Goal: Task Accomplishment & Management: Manage account settings

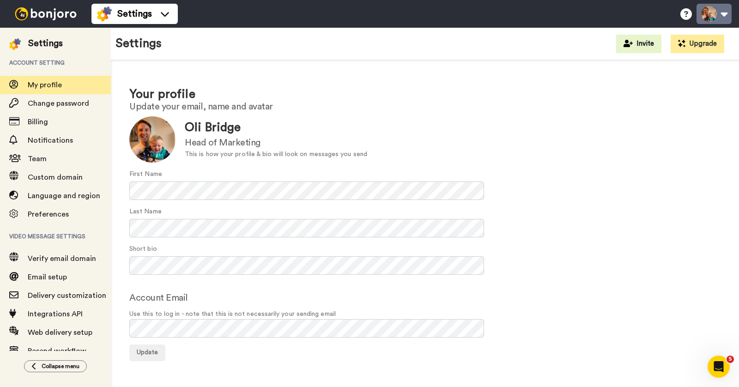
click at [703, 13] on button at bounding box center [713, 14] width 35 height 20
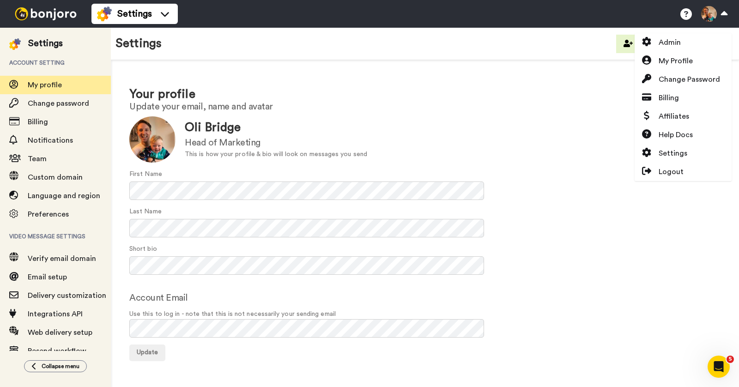
click at [60, 18] on img at bounding box center [45, 13] width 69 height 13
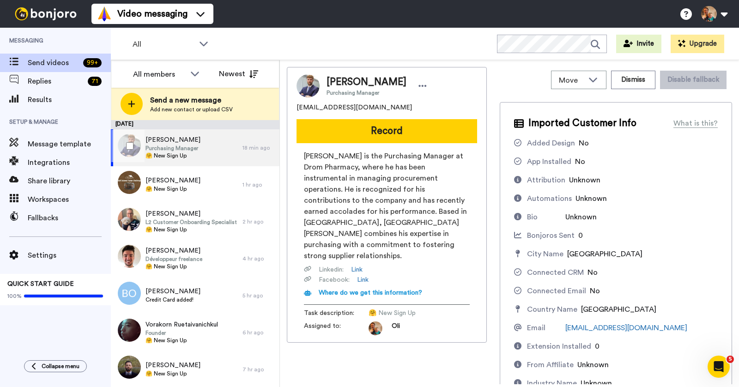
click at [209, 150] on div "David Wixted Purchasing Manager 🤗 New Sign Up" at bounding box center [177, 147] width 132 height 37
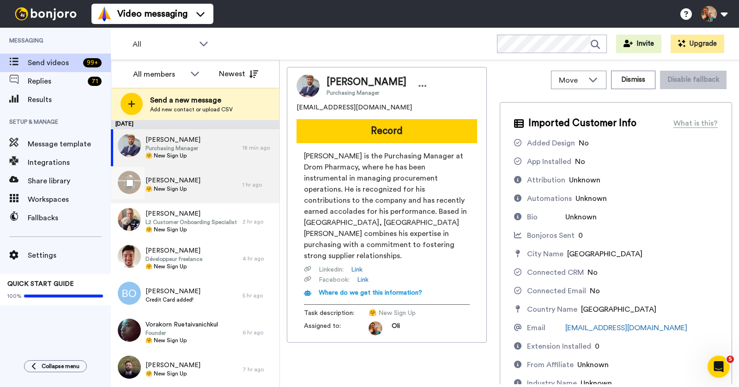
click at [197, 185] on div "Taylor Klump 🤗 New Sign Up" at bounding box center [177, 184] width 132 height 37
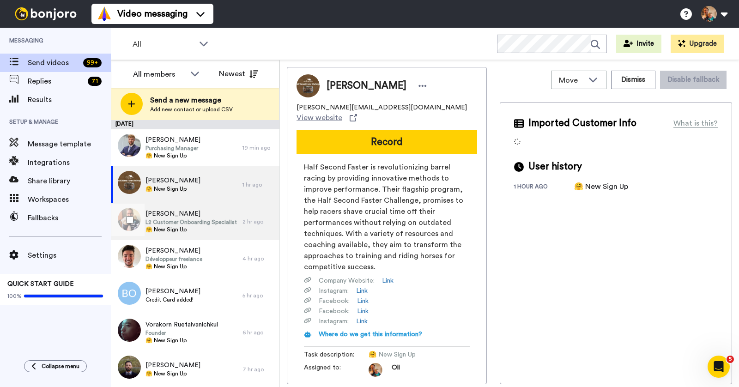
click at [198, 210] on span "Jeremy Burke" at bounding box center [190, 213] width 91 height 9
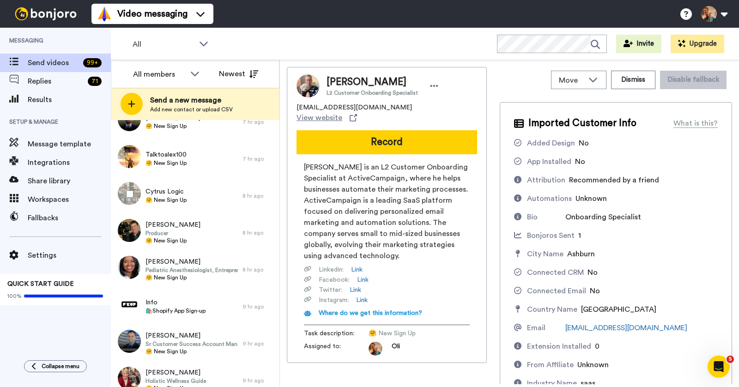
scroll to position [243, 0]
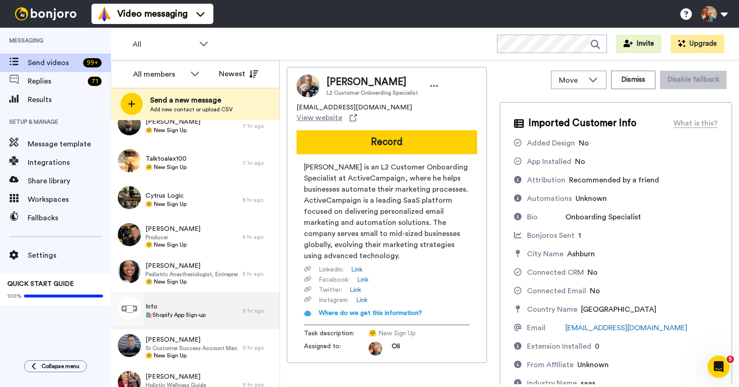
click at [199, 301] on div "Info 🛍️Shopify App Sign-up" at bounding box center [177, 310] width 132 height 37
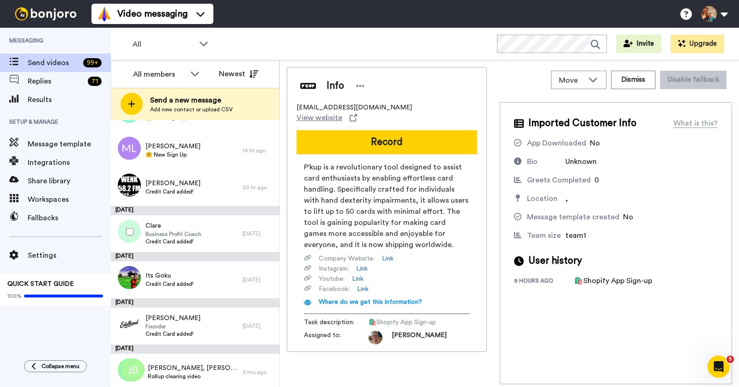
scroll to position [574, 0]
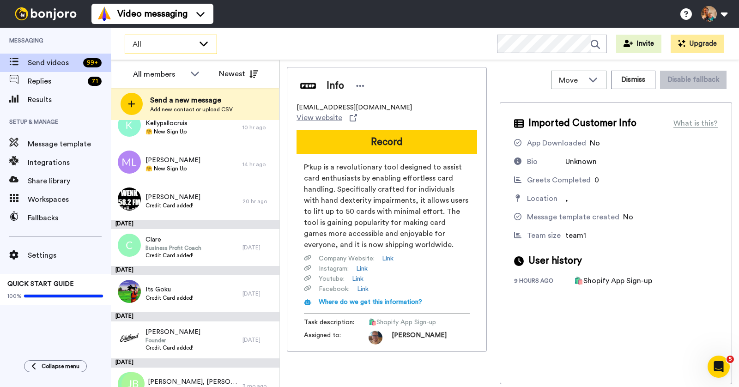
click at [174, 42] on span "All" at bounding box center [163, 44] width 62 height 11
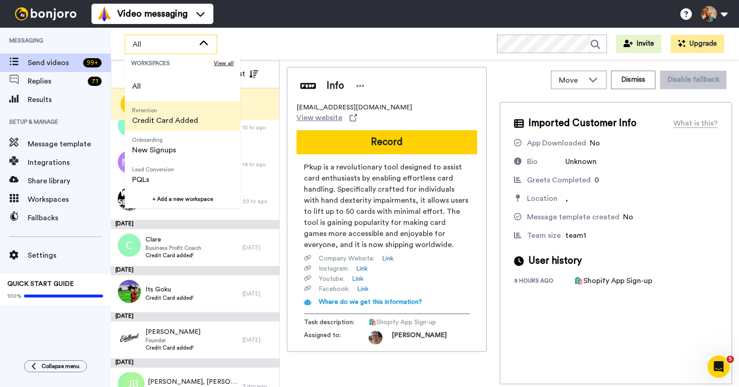
click at [171, 113] on span "Retention" at bounding box center [165, 110] width 66 height 7
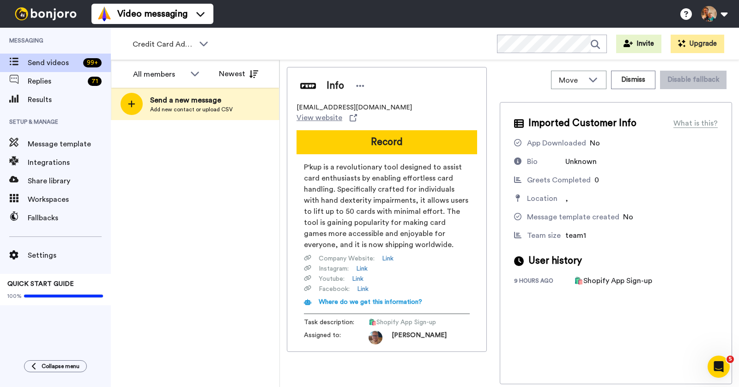
scroll to position [0, 0]
